Goal: Information Seeking & Learning: Learn about a topic

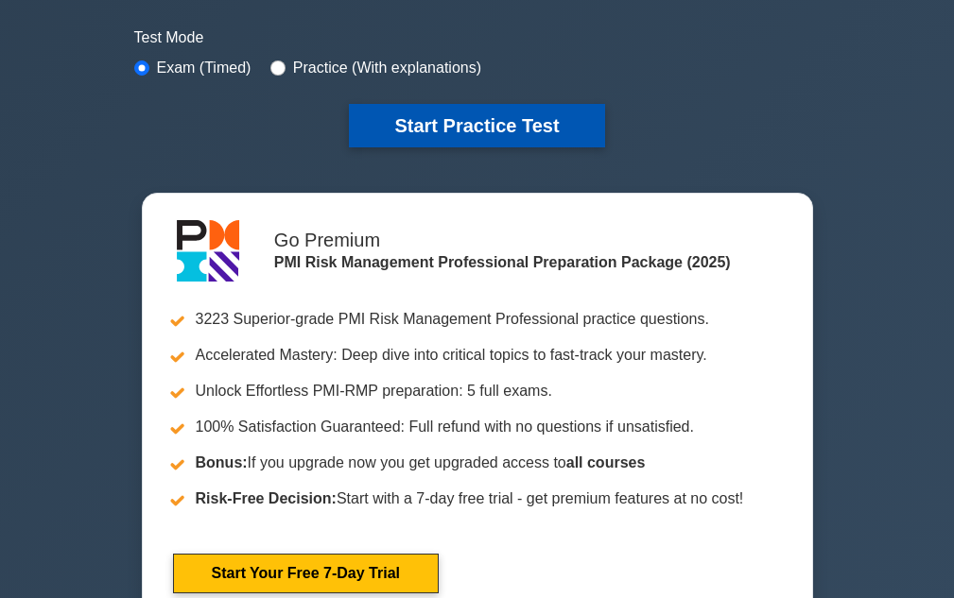
scroll to position [473, 0]
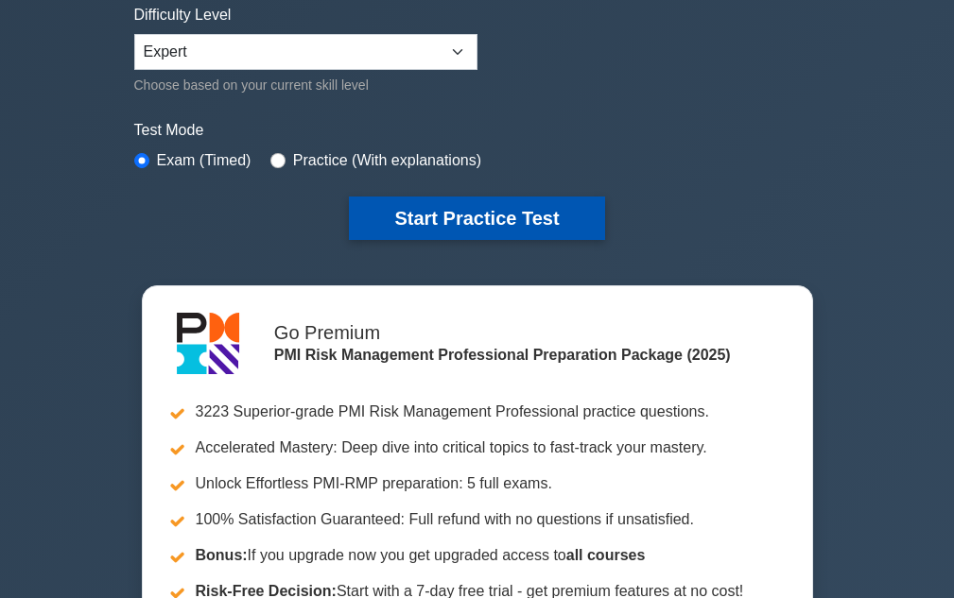
drag, startPoint x: 451, startPoint y: 215, endPoint x: 473, endPoint y: 221, distance: 22.7
click at [451, 215] on button "Start Practice Test" at bounding box center [476, 218] width 255 height 43
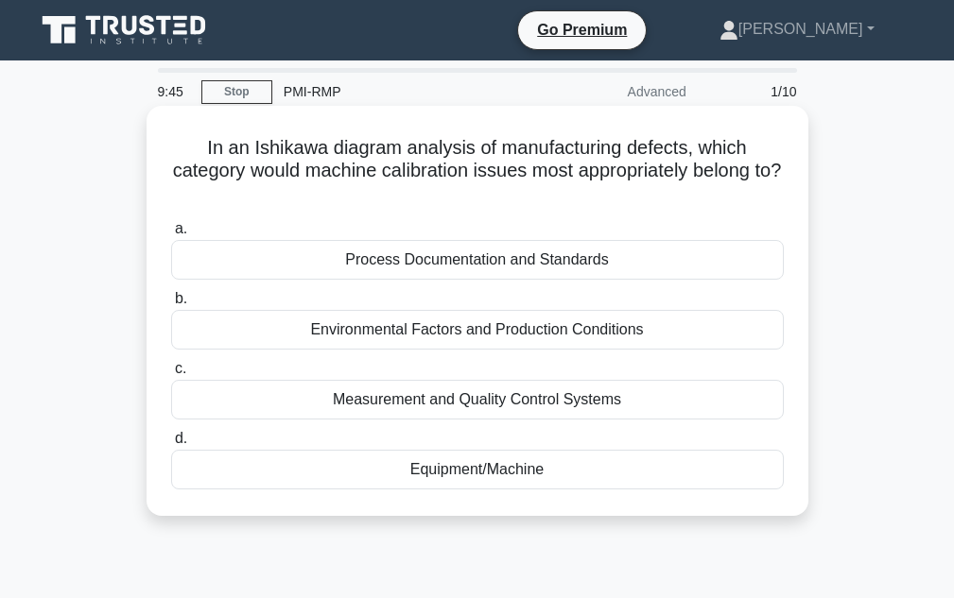
click at [567, 405] on div "Measurement and Quality Control Systems" at bounding box center [477, 400] width 612 height 40
click at [171, 375] on input "c. Measurement and Quality Control Systems" at bounding box center [171, 369] width 0 height 12
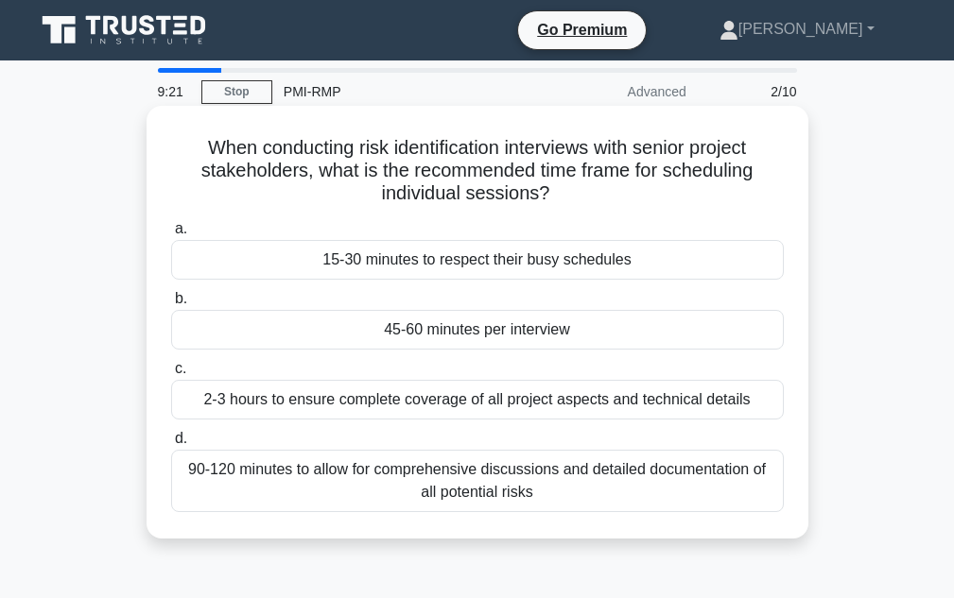
click at [474, 476] on div "90-120 minutes to allow for comprehensive discussions and detailed documentatio…" at bounding box center [477, 481] width 612 height 62
click at [171, 445] on input "d. 90-120 minutes to allow for comprehensive discussions and detailed documenta…" at bounding box center [171, 439] width 0 height 12
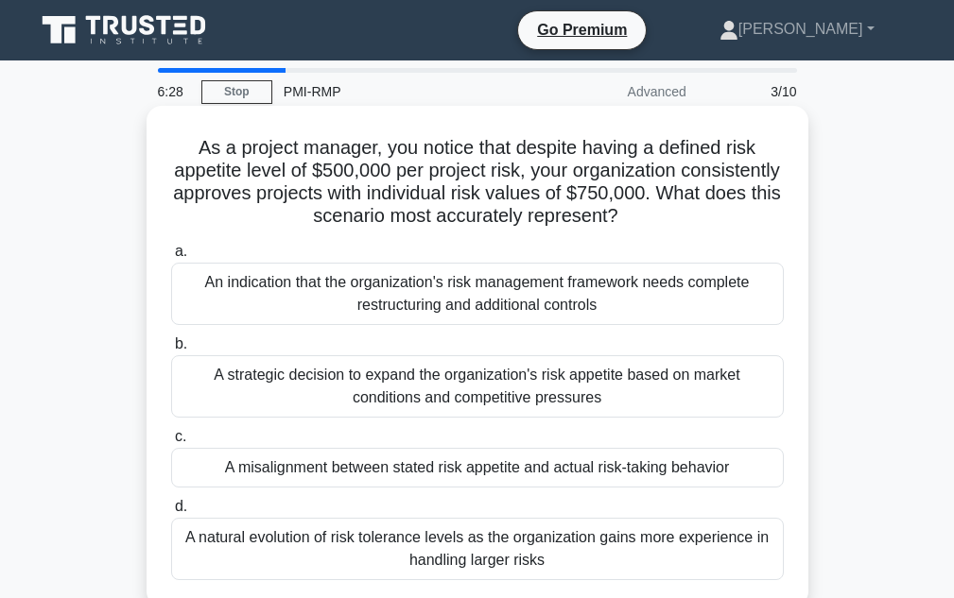
click at [505, 459] on div "A misalignment between stated risk appetite and actual risk-taking behavior" at bounding box center [477, 468] width 612 height 40
click at [171, 443] on input "c. A misalignment between stated risk appetite and actual risk-taking behavior" at bounding box center [171, 437] width 0 height 12
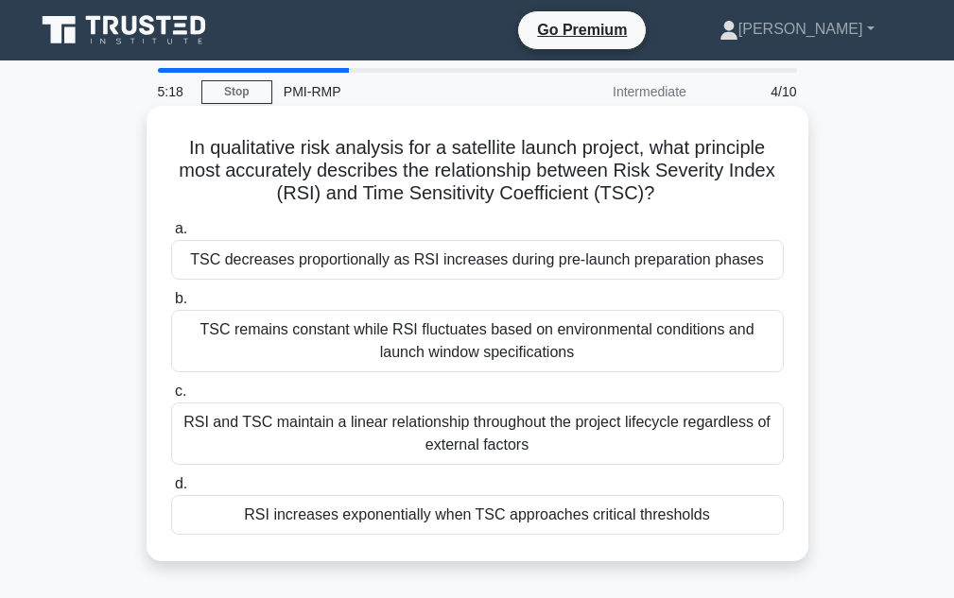
click at [468, 514] on div "RSI increases exponentially when TSC approaches critical thresholds" at bounding box center [477, 515] width 612 height 40
click at [171, 491] on input "d. RSI increases exponentially when TSC approaches critical thresholds" at bounding box center [171, 484] width 0 height 12
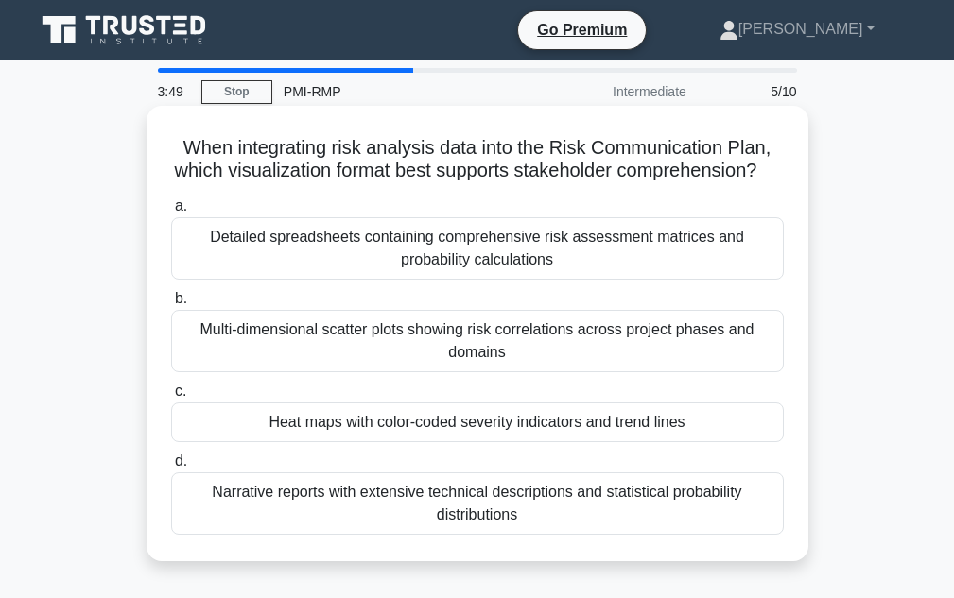
click at [455, 268] on div "Detailed spreadsheets containing comprehensive risk assessment matrices and pro…" at bounding box center [477, 248] width 612 height 62
click at [171, 213] on input "a. Detailed spreadsheets containing comprehensive risk assessment matrices and …" at bounding box center [171, 206] width 0 height 12
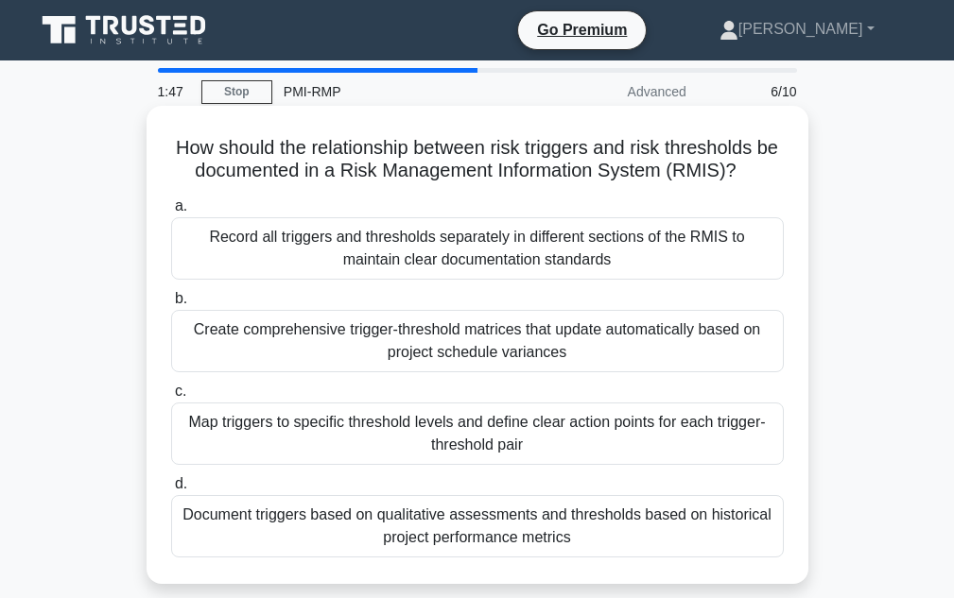
click at [579, 349] on div "Create comprehensive trigger-threshold matrices that update automatically based…" at bounding box center [477, 341] width 612 height 62
click at [171, 305] on input "b. Create comprehensive trigger-threshold matrices that update automatically ba…" at bounding box center [171, 299] width 0 height 12
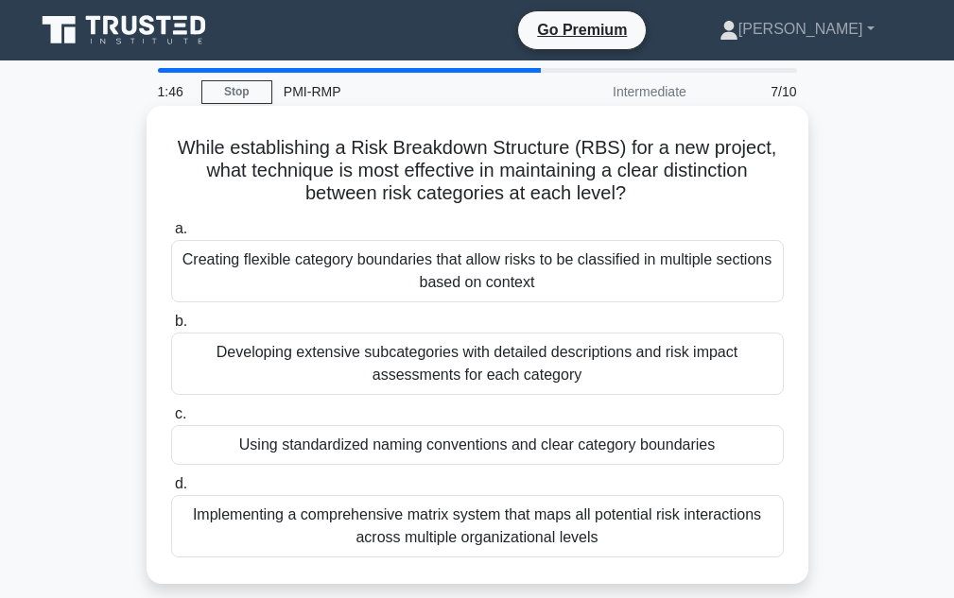
click at [521, 353] on div "Developing extensive subcategories with detailed descriptions and risk impact a…" at bounding box center [477, 364] width 612 height 62
click at [171, 328] on input "b. Developing extensive subcategories with detailed descriptions and risk impac…" at bounding box center [171, 322] width 0 height 12
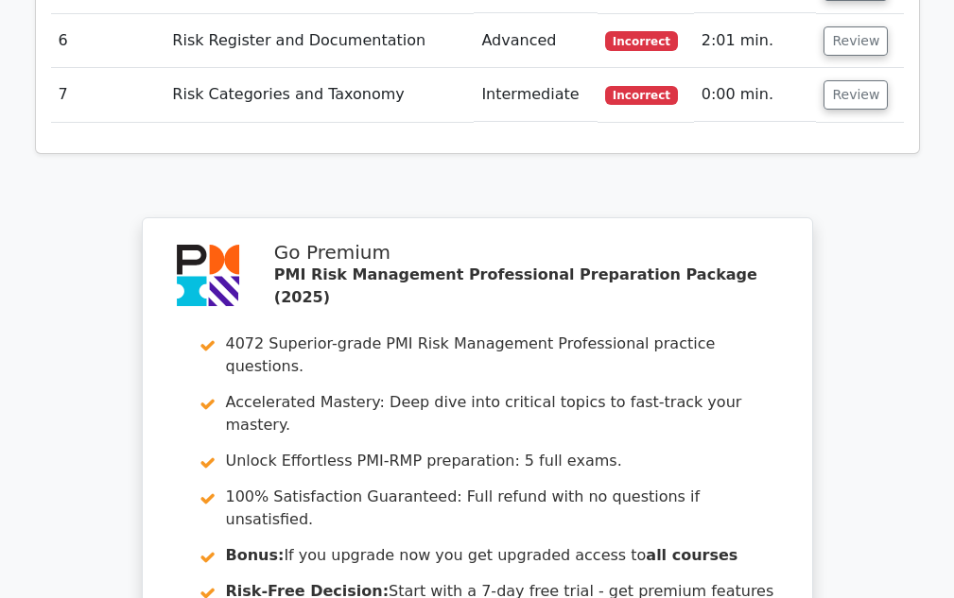
scroll to position [3061, 0]
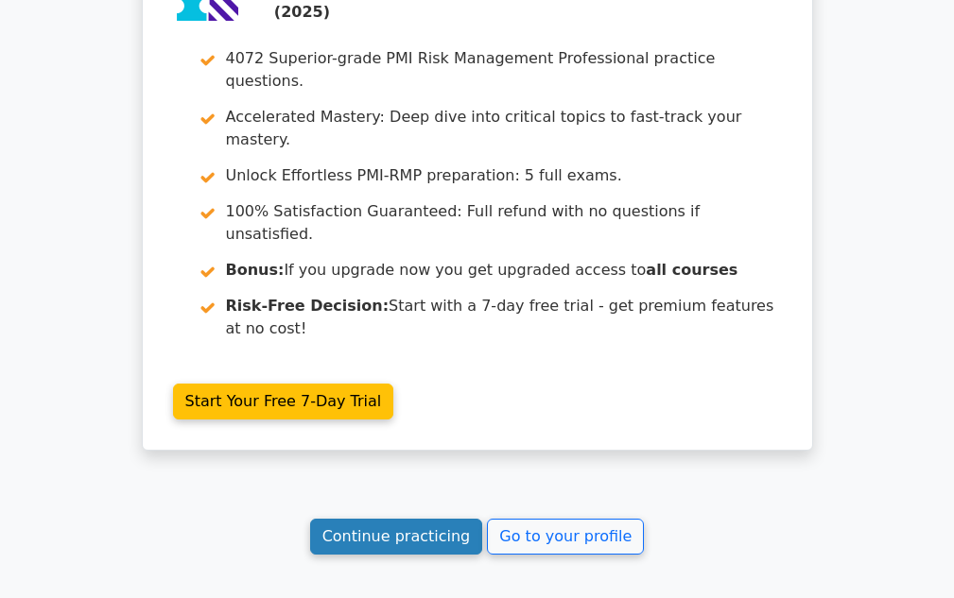
click at [433, 519] on link "Continue practicing" at bounding box center [396, 537] width 173 height 36
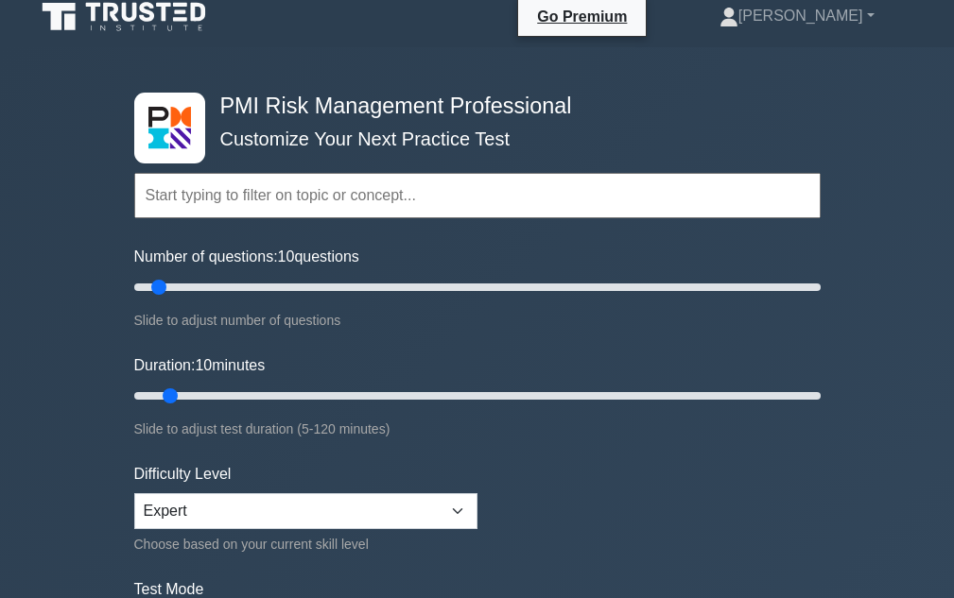
scroll to position [378, 0]
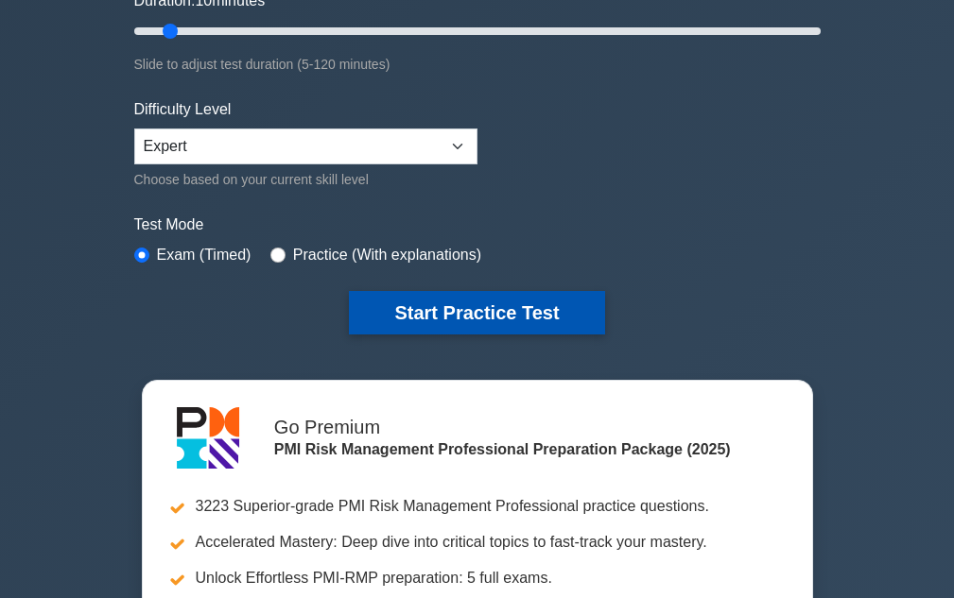
click at [439, 320] on button "Start Practice Test" at bounding box center [476, 312] width 255 height 43
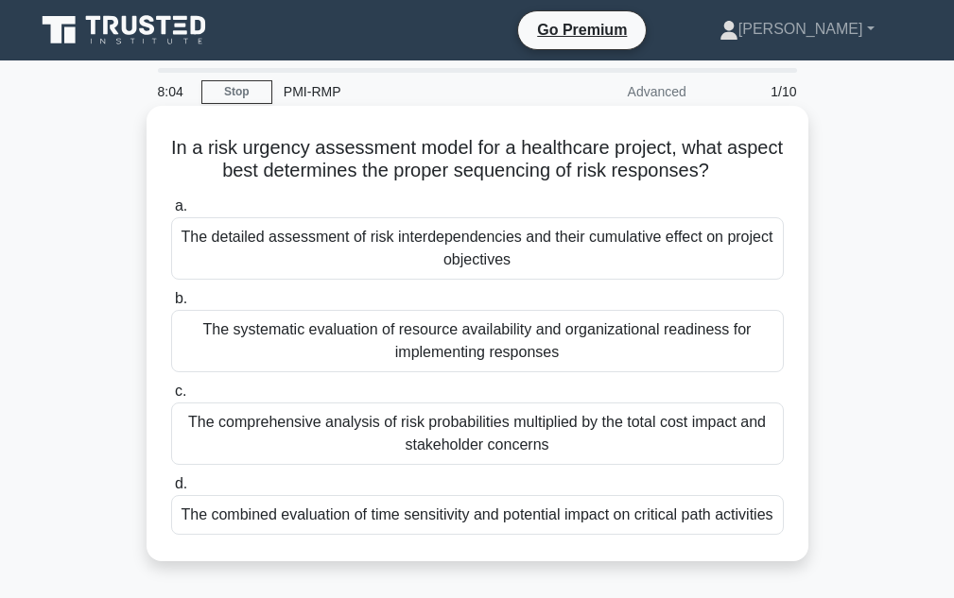
click at [539, 250] on div "The detailed assessment of risk interdependencies and their cumulative effect o…" at bounding box center [477, 248] width 612 height 62
click at [171, 213] on input "a. The detailed assessment of risk interdependencies and their cumulative effec…" at bounding box center [171, 206] width 0 height 12
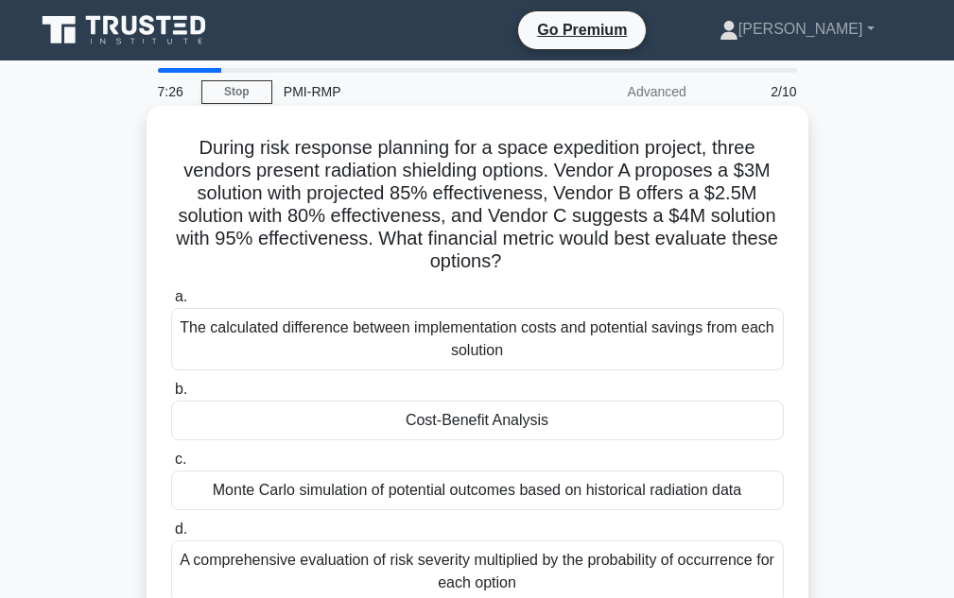
click at [535, 431] on div "Cost-Benefit Analysis" at bounding box center [477, 421] width 612 height 40
click at [171, 396] on input "b. Cost-Benefit Analysis" at bounding box center [171, 390] width 0 height 12
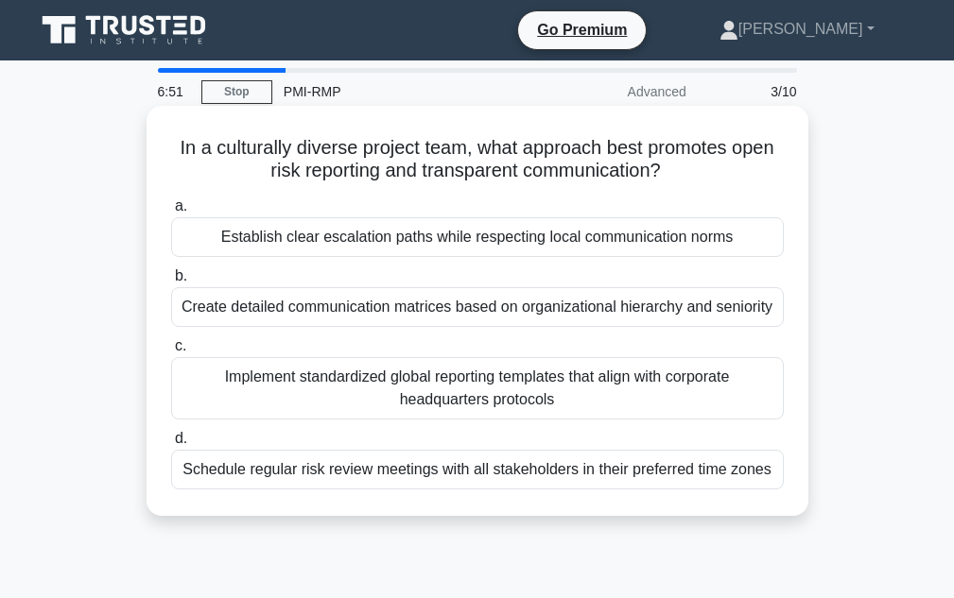
click at [470, 399] on div "Implement standardized global reporting templates that align with corporate hea…" at bounding box center [477, 388] width 612 height 62
click at [171, 353] on input "c. Implement standardized global reporting templates that align with corporate …" at bounding box center [171, 346] width 0 height 12
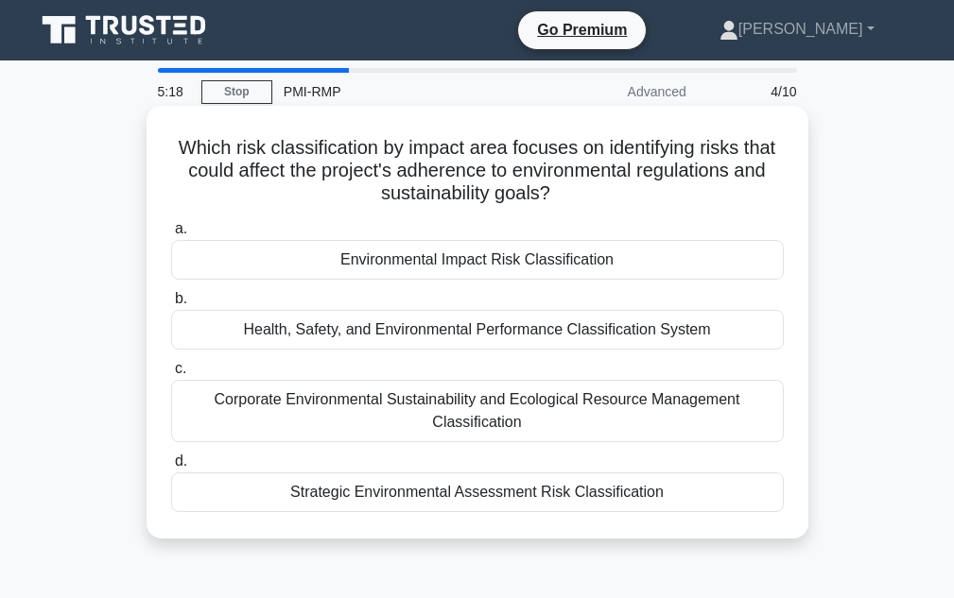
click at [503, 336] on div "Health, Safety, and Environmental Performance Classification System" at bounding box center [477, 330] width 612 height 40
click at [171, 305] on input "b. Health, Safety, and Environmental Performance Classification System" at bounding box center [171, 299] width 0 height 12
